Goal: Information Seeking & Learning: Check status

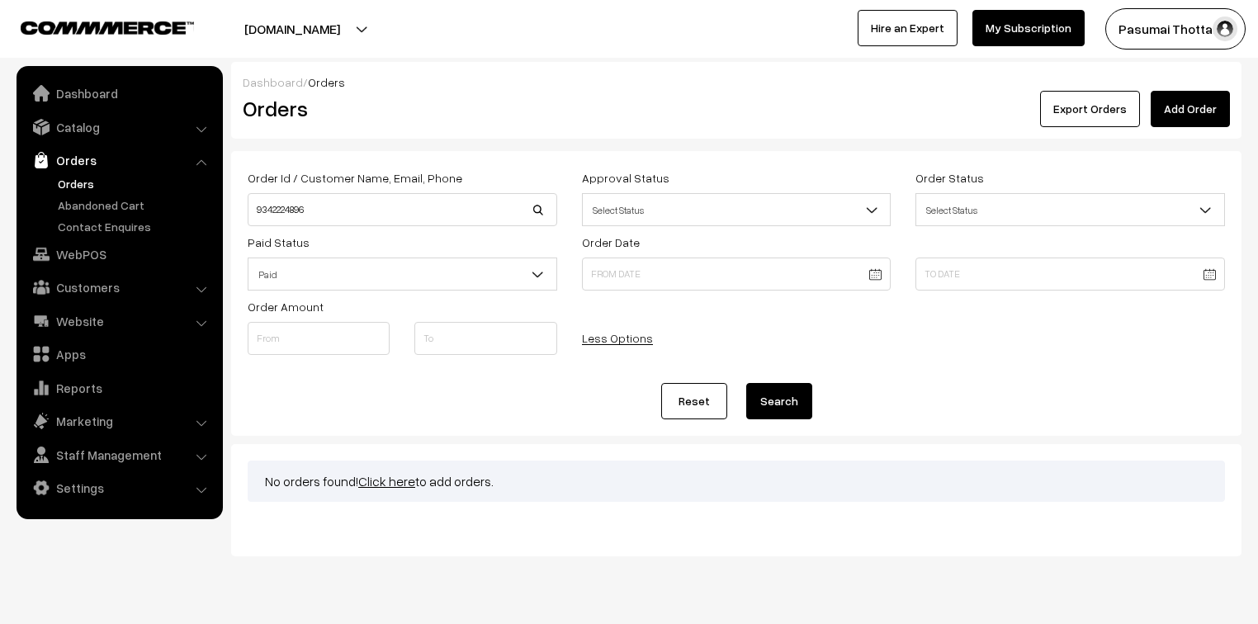
type input "9342224896"
click at [746, 383] on button "Search" at bounding box center [779, 401] width 66 height 36
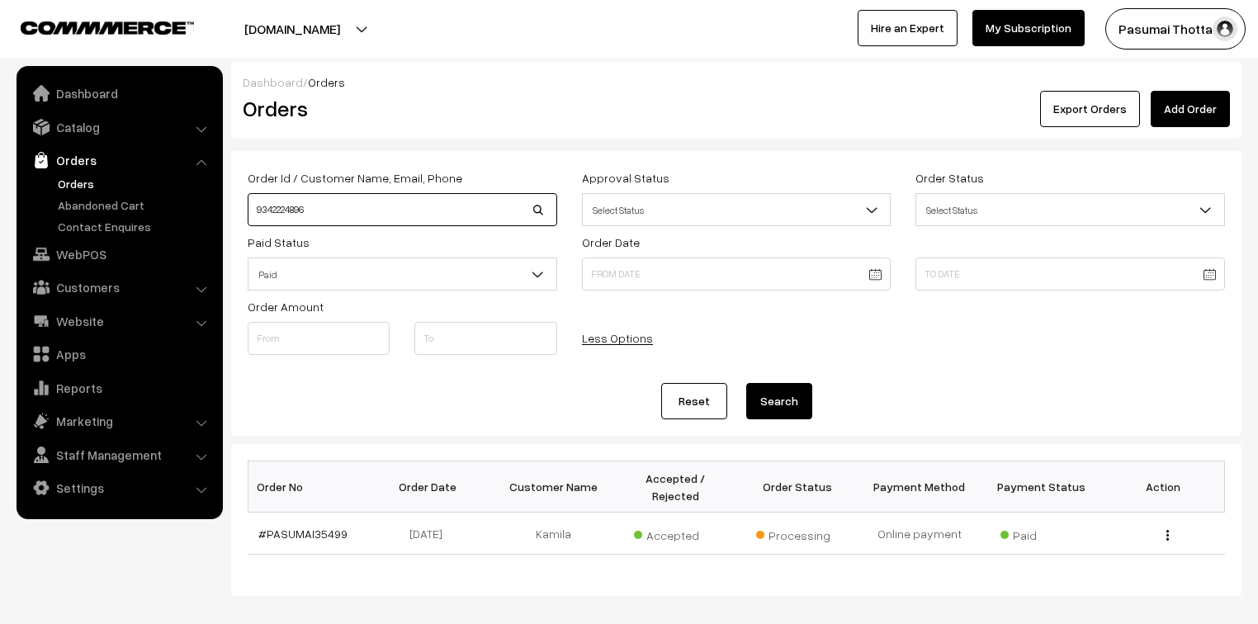
drag, startPoint x: 389, startPoint y: 212, endPoint x: 243, endPoint y: 211, distance: 146.1
click at [243, 211] on div "Order Id / Customer Name, Email, Phone 9342224896" at bounding box center [402, 197] width 334 height 59
type input "9790688580"
click at [746, 383] on button "Search" at bounding box center [779, 401] width 66 height 36
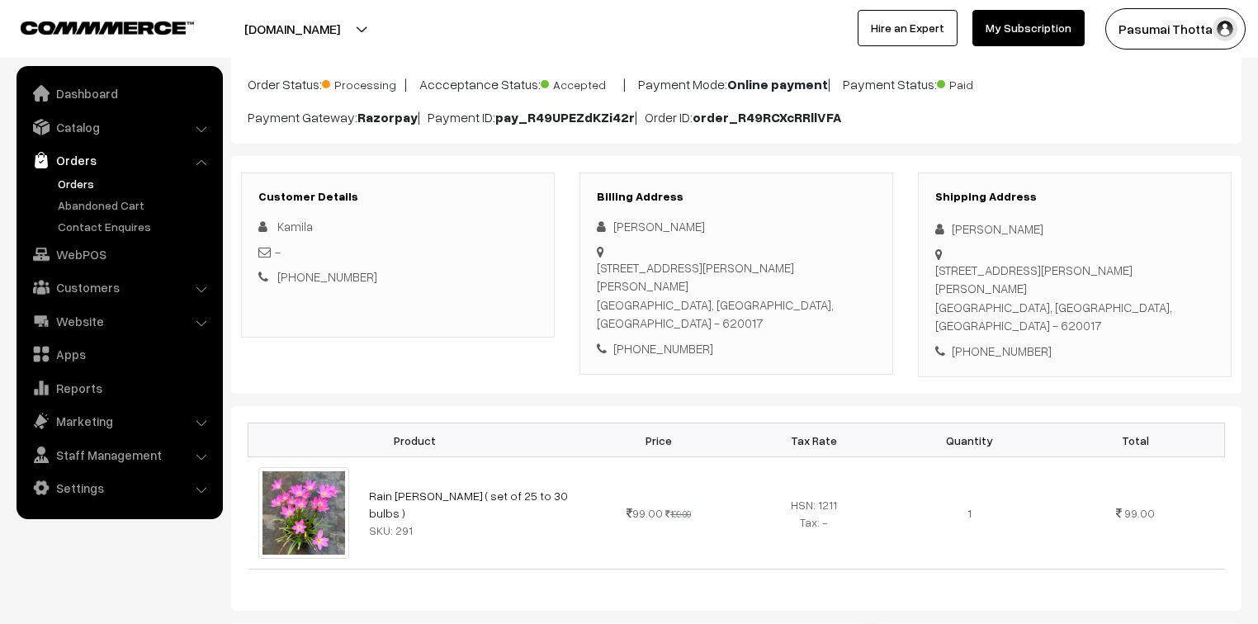
scroll to position [132, 0]
drag, startPoint x: 970, startPoint y: 298, endPoint x: 1075, endPoint y: 297, distance: 104.8
click at [1075, 340] on div "+91 9342224896" at bounding box center [1074, 349] width 279 height 19
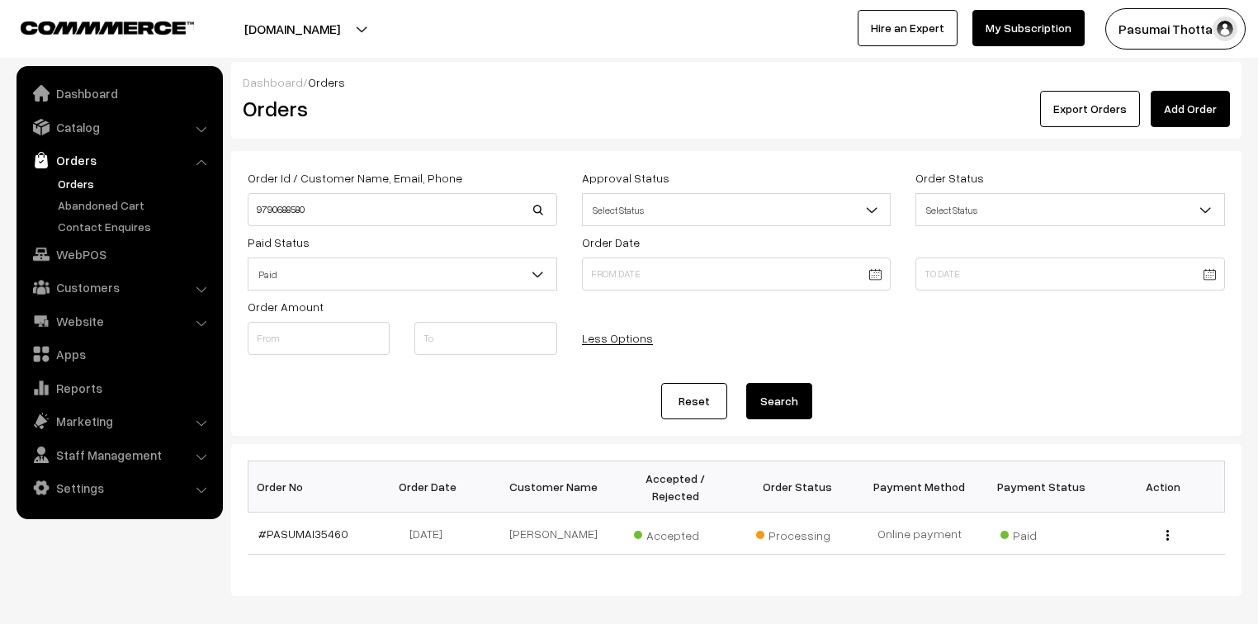
drag, startPoint x: 346, startPoint y: 226, endPoint x: 246, endPoint y: 214, distance: 100.6
click at [246, 214] on div "Order Id / Customer Name, Email, Phone 9790688580 Approval Status Select Status…" at bounding box center [736, 267] width 1002 height 199
drag, startPoint x: 349, startPoint y: 213, endPoint x: 224, endPoint y: 204, distance: 125.8
click at [224, 204] on div "Dashboard / Orders Orders Export Orders Add Order Order Id / Customer Name, Ema…" at bounding box center [629, 329] width 1258 height 534
type input "7373909520"
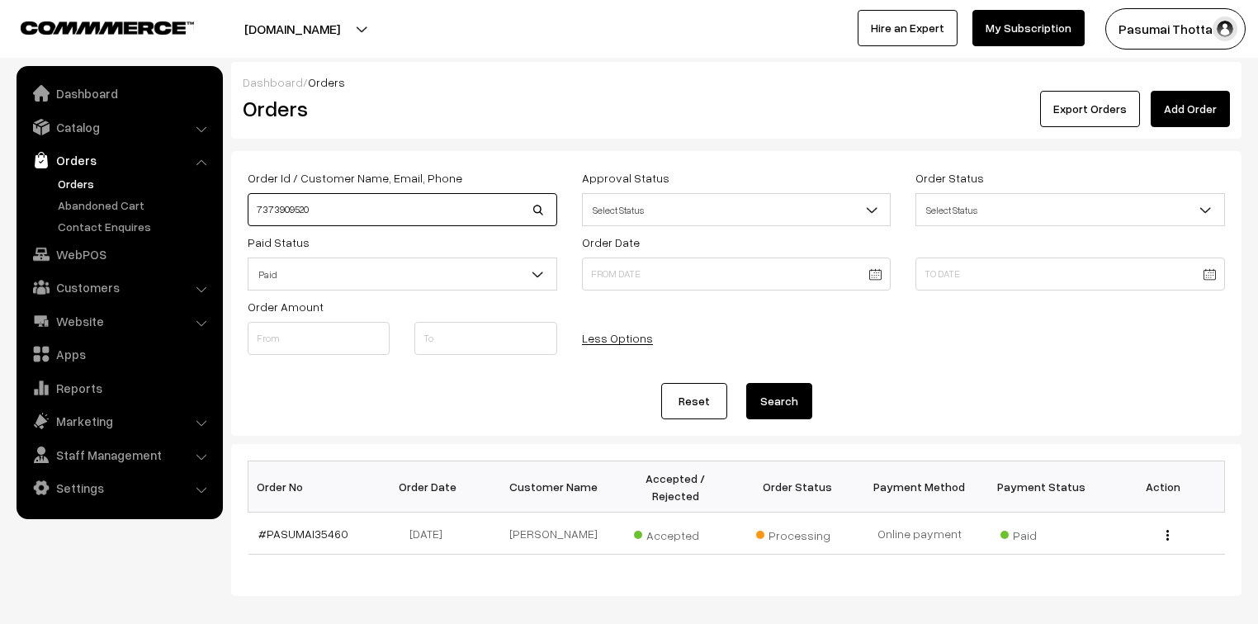
click at [746, 383] on button "Search" at bounding box center [779, 401] width 66 height 36
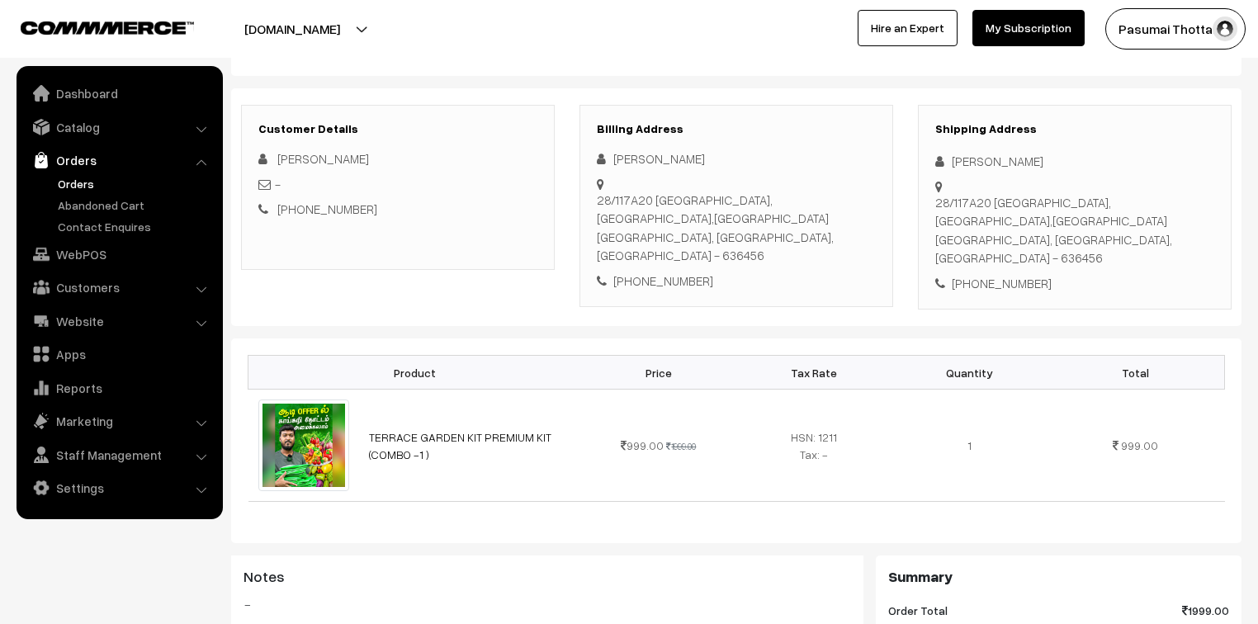
scroll to position [264, 0]
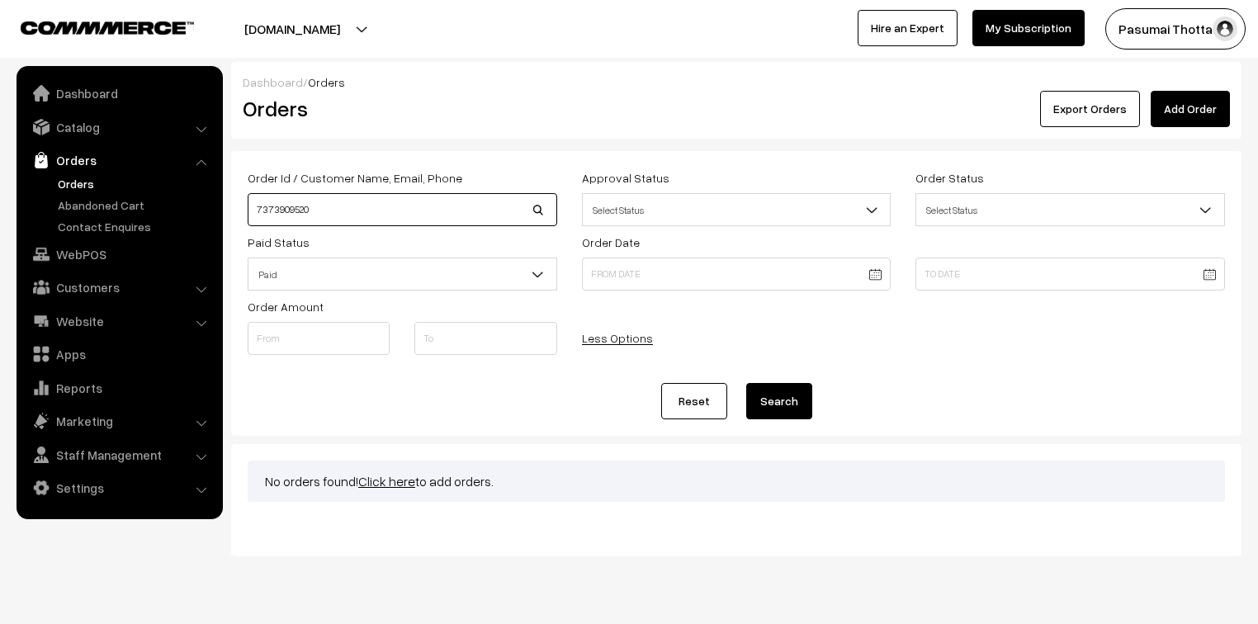
click at [298, 211] on input "7373909520" at bounding box center [402, 209] width 309 height 33
click at [302, 211] on input "7373909520" at bounding box center [402, 209] width 309 height 33
type input "7373909570"
click at [746, 383] on button "Search" at bounding box center [779, 401] width 66 height 36
drag, startPoint x: 314, startPoint y: 213, endPoint x: 253, endPoint y: 208, distance: 61.3
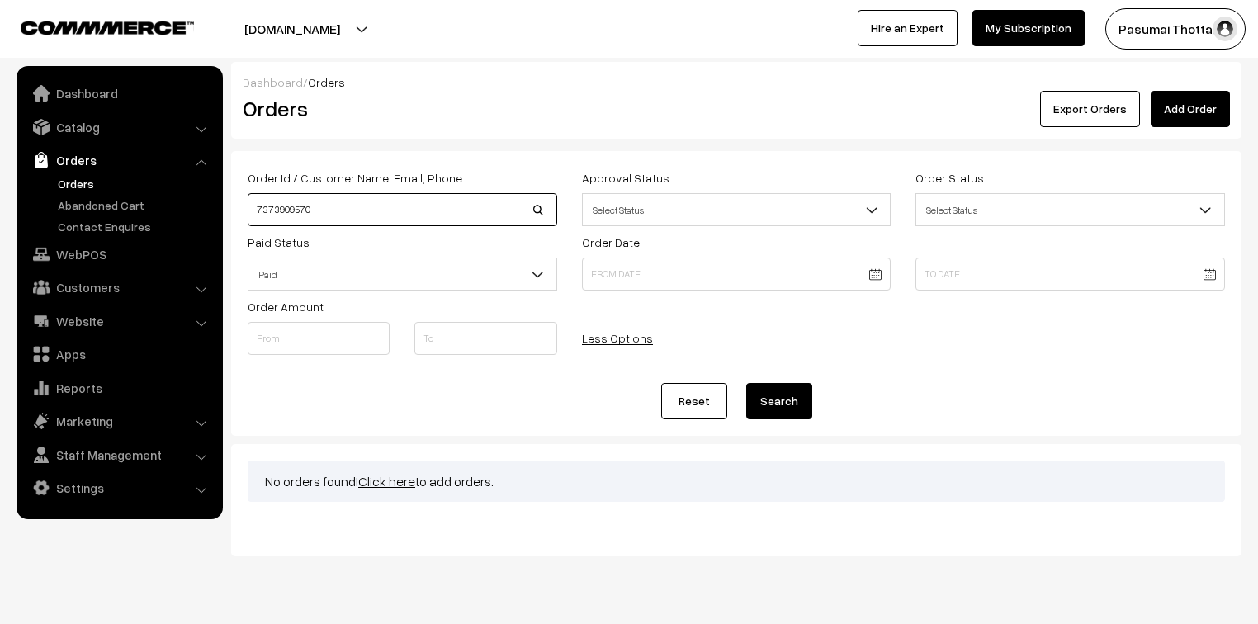
click at [253, 208] on input "7373909570" at bounding box center [402, 209] width 309 height 33
type input "saraswathi"
click at [746, 383] on button "Search" at bounding box center [779, 401] width 66 height 36
click at [763, 395] on button "Search" at bounding box center [779, 401] width 66 height 36
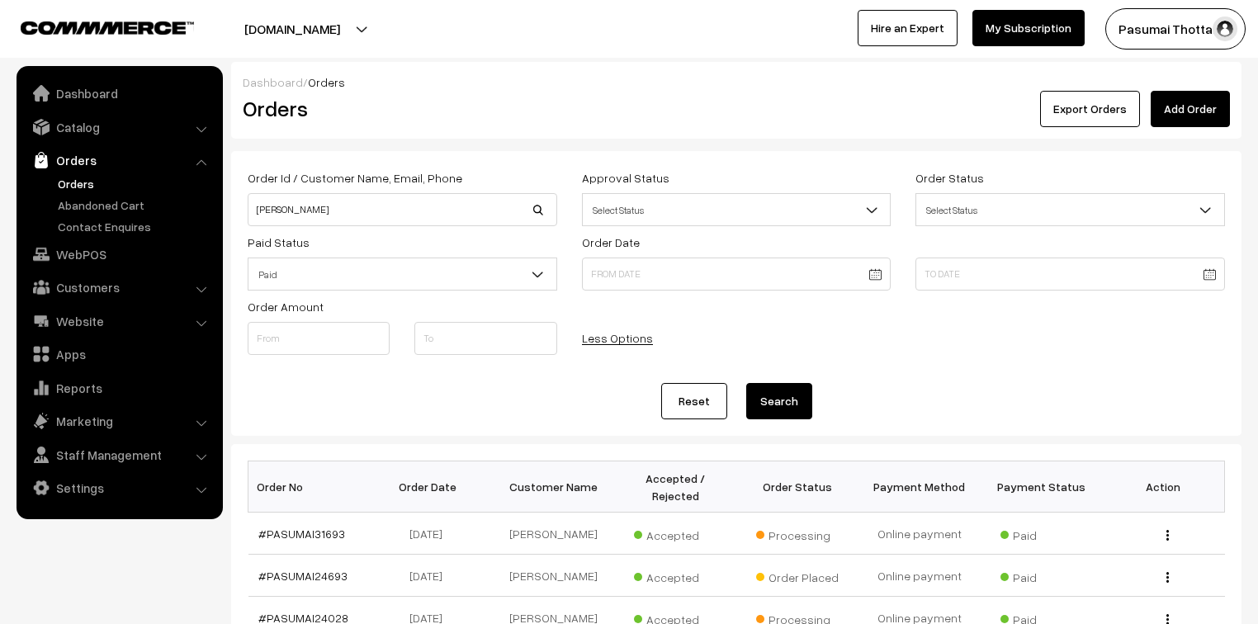
drag, startPoint x: 341, startPoint y: 226, endPoint x: 224, endPoint y: 218, distance: 116.7
click at [224, 218] on div "Dashboard / Orders Orders Export Orders Add Order Order Id / Customer Name, Ema…" at bounding box center [629, 547] width 1258 height 971
drag, startPoint x: 339, startPoint y: 209, endPoint x: 260, endPoint y: 211, distance: 79.3
click at [260, 211] on input "saraswathi" at bounding box center [402, 209] width 309 height 33
type input "s"
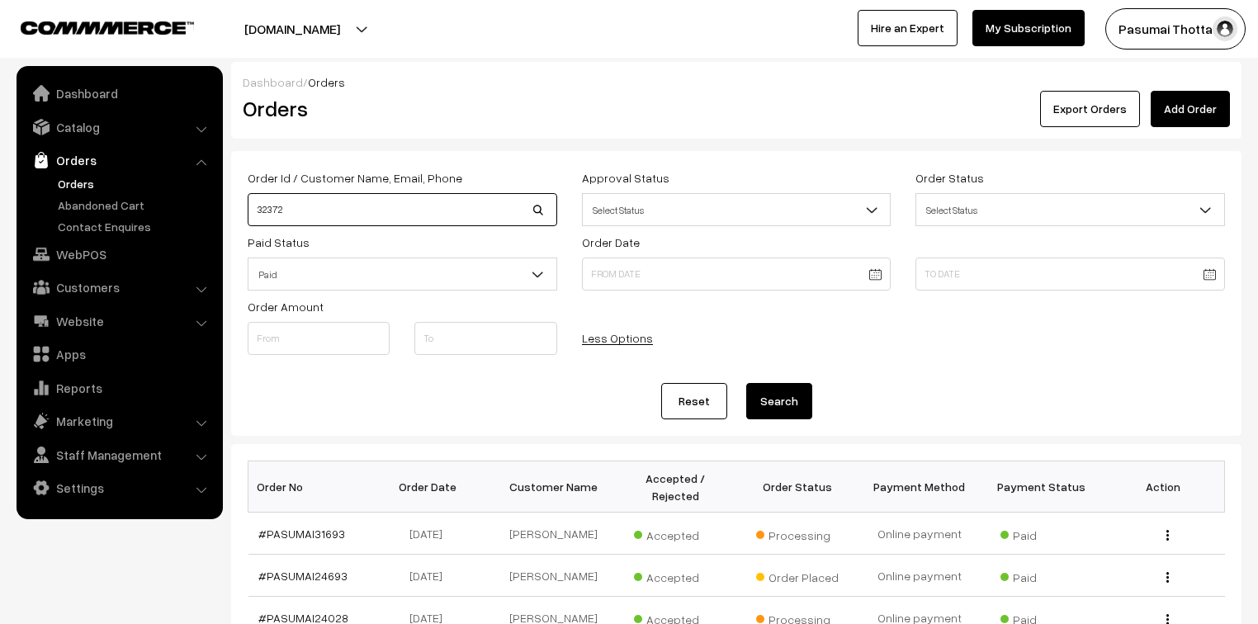
type input "32372"
click at [746, 383] on button "Search" at bounding box center [779, 401] width 66 height 36
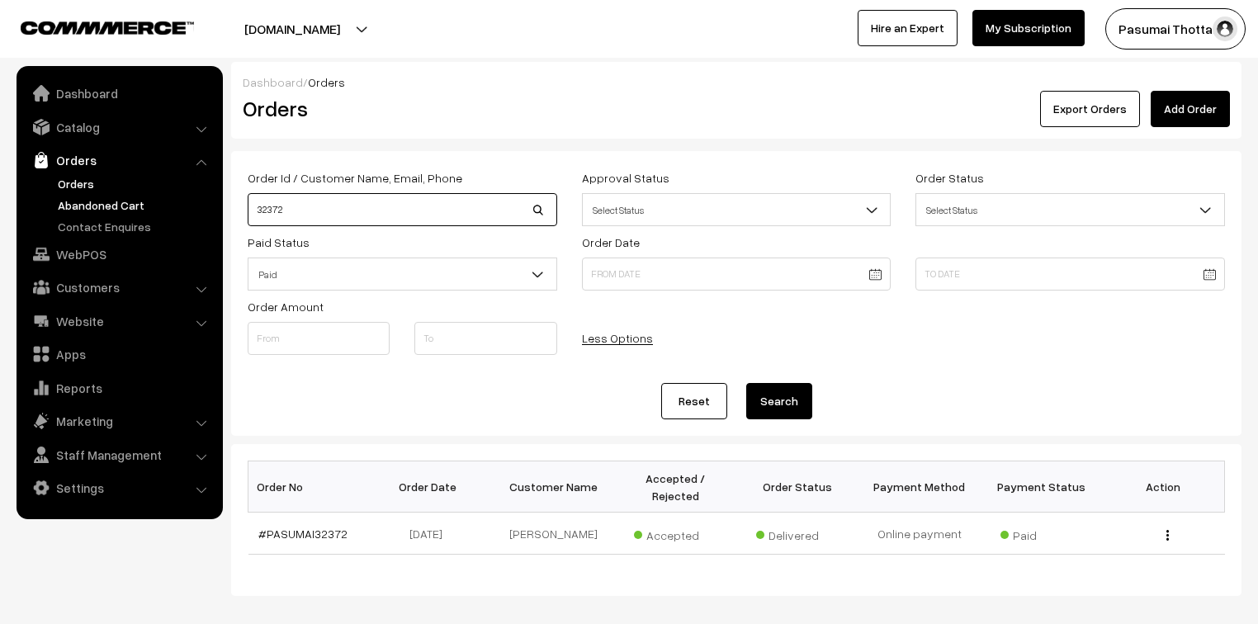
drag, startPoint x: 349, startPoint y: 204, endPoint x: 215, endPoint y: 211, distance: 134.7
click at [215, 211] on body "Thank you for showing interest. Our team will call you shortly. Close pasumaith…" at bounding box center [629, 351] width 1258 height 703
type input "28927"
click at [746, 383] on button "Search" at bounding box center [779, 401] width 66 height 36
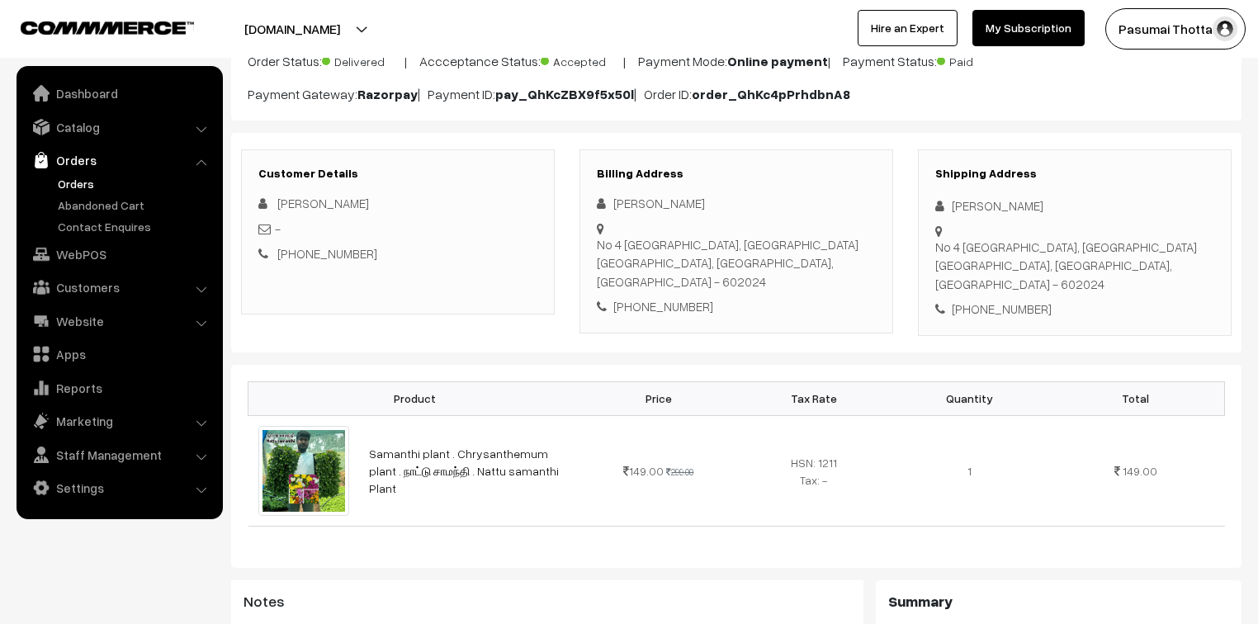
scroll to position [132, 0]
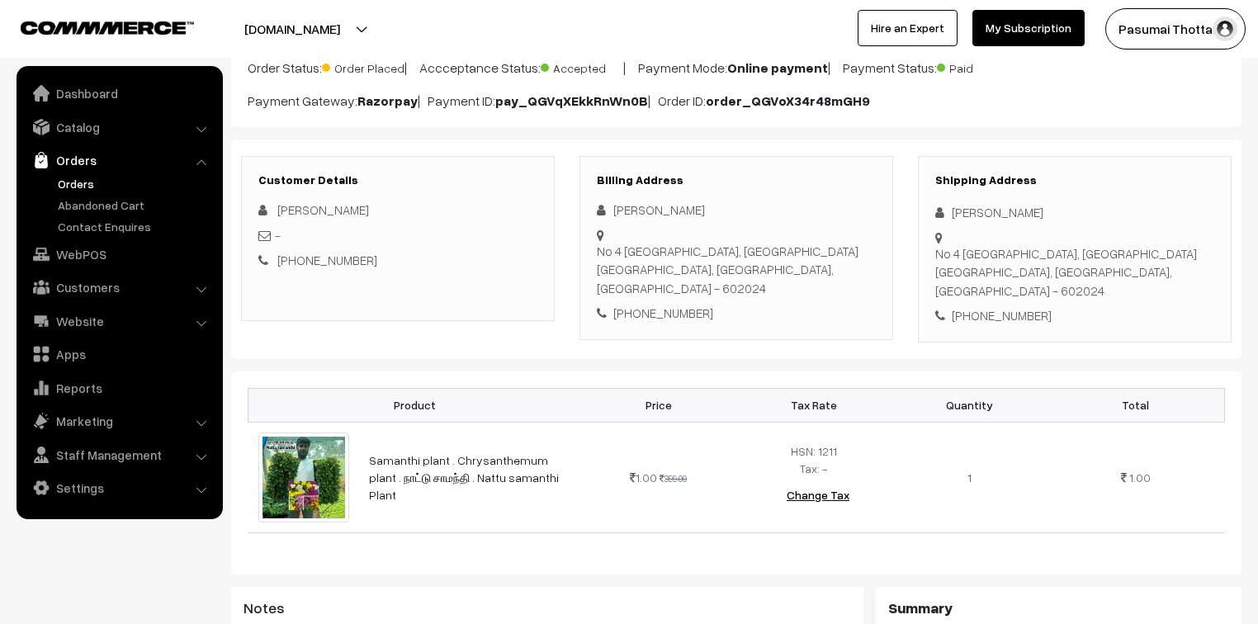
scroll to position [132, 0]
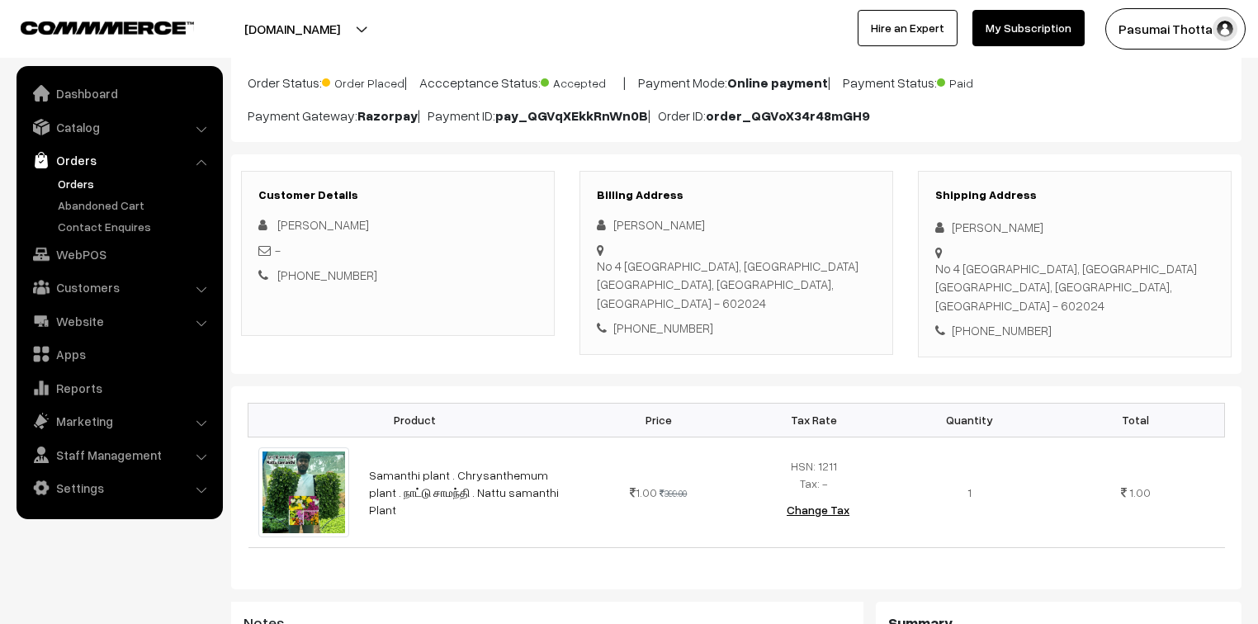
drag, startPoint x: 1199, startPoint y: 119, endPoint x: 1194, endPoint y: 51, distance: 67.9
